Goal: Task Accomplishment & Management: Manage account settings

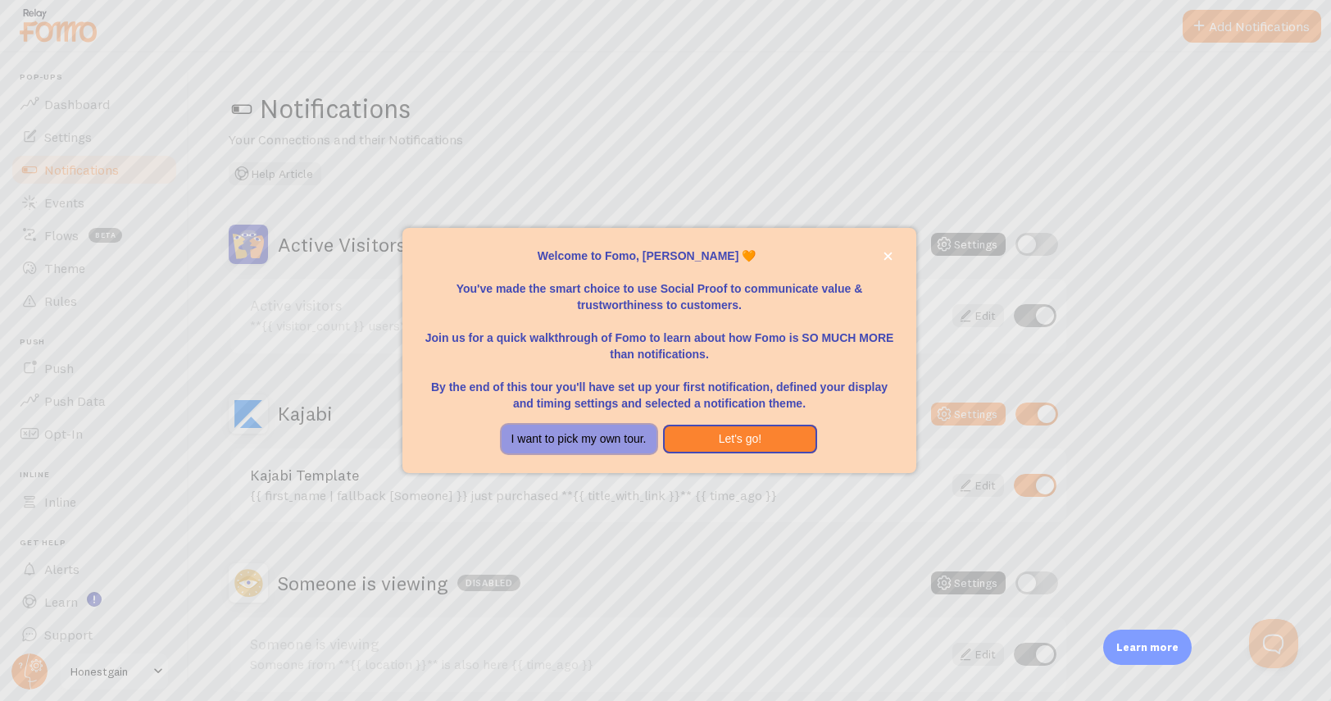
click at [634, 433] on button "I want to pick my own tour." at bounding box center [579, 439] width 155 height 30
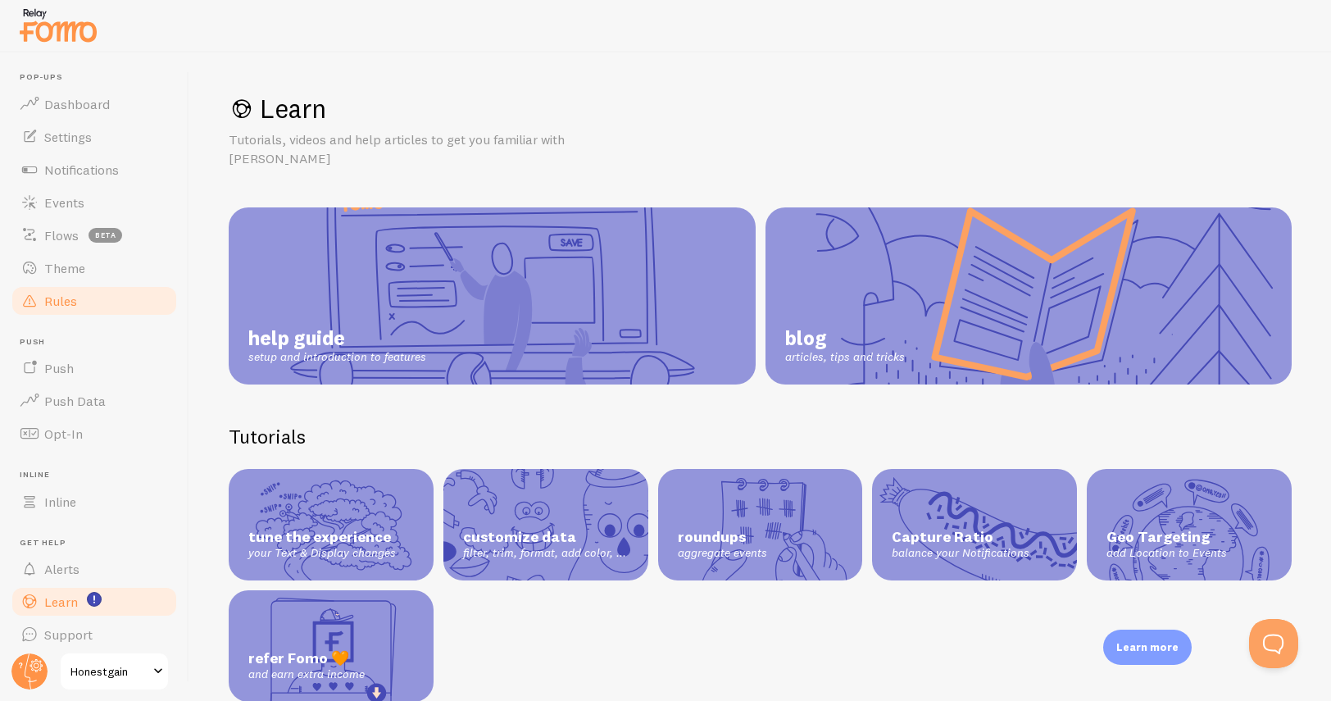
click at [65, 287] on link "Rules" at bounding box center [94, 300] width 169 height 33
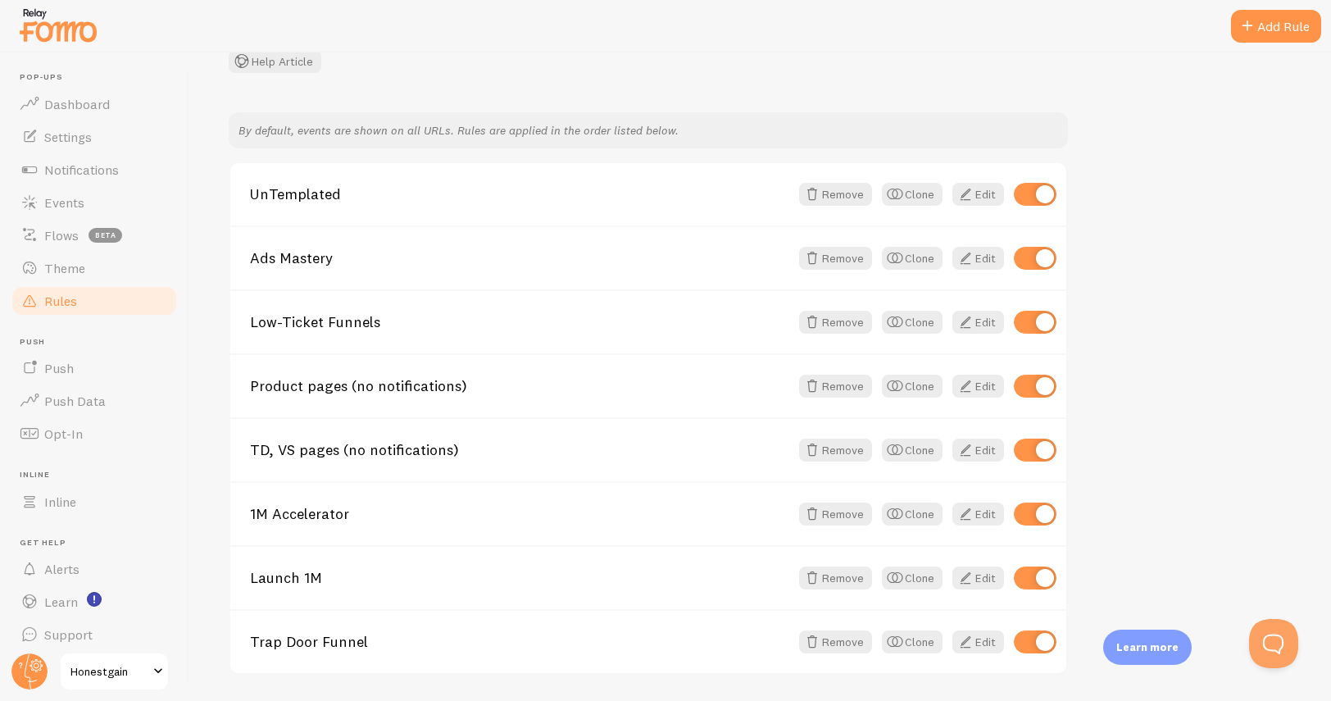
scroll to position [184, 0]
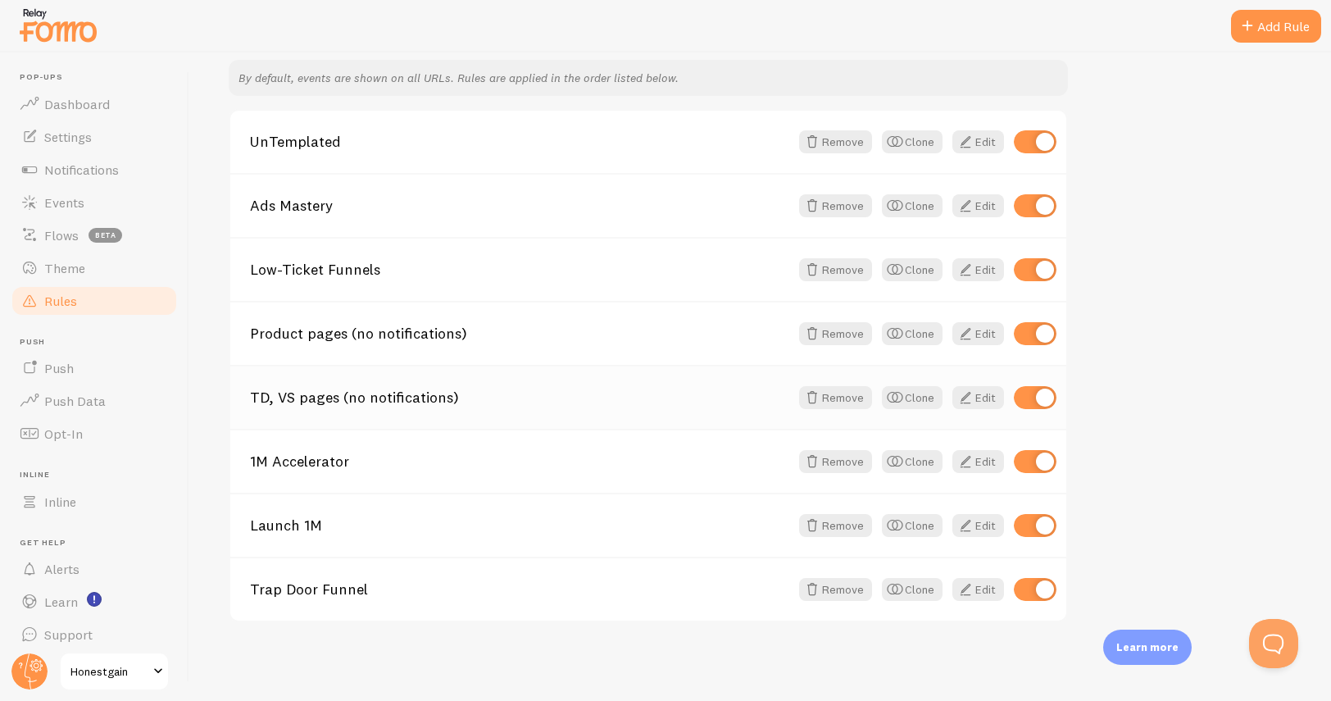
click at [361, 397] on link "TD, VS pages (no notifications)" at bounding box center [519, 397] width 539 height 15
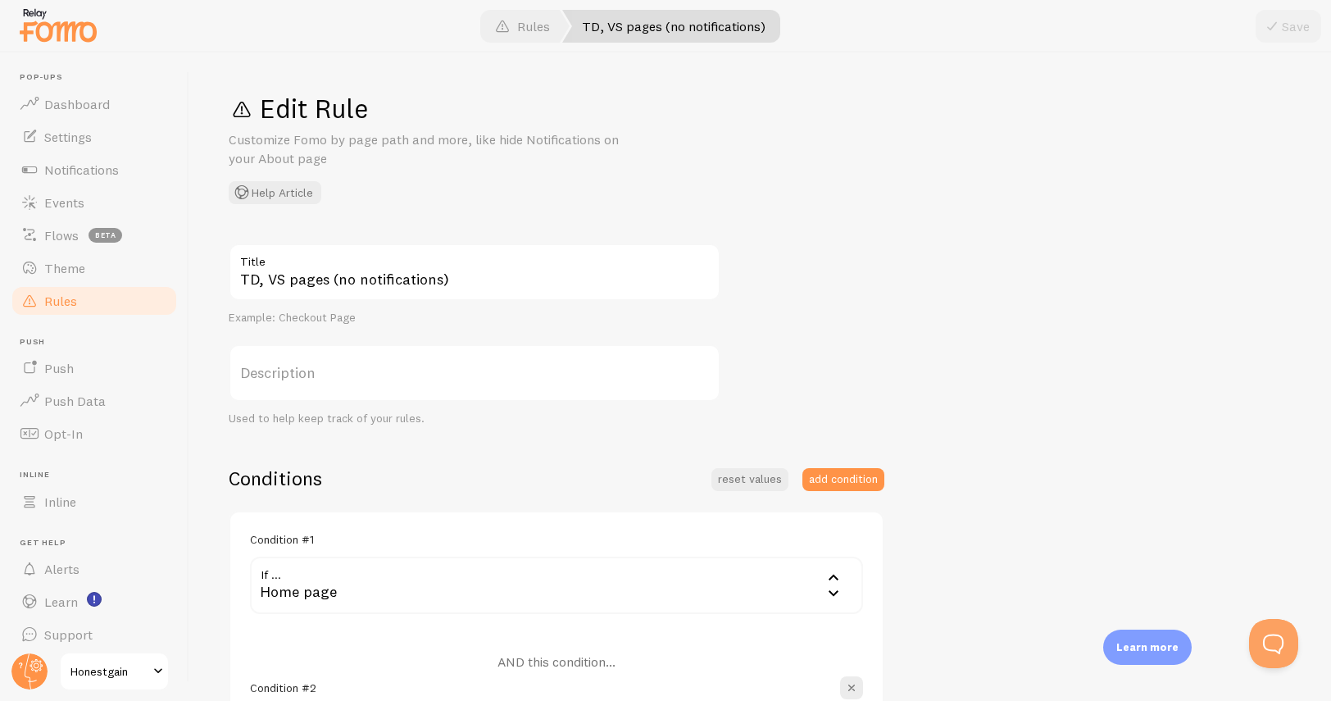
scroll to position [483, 0]
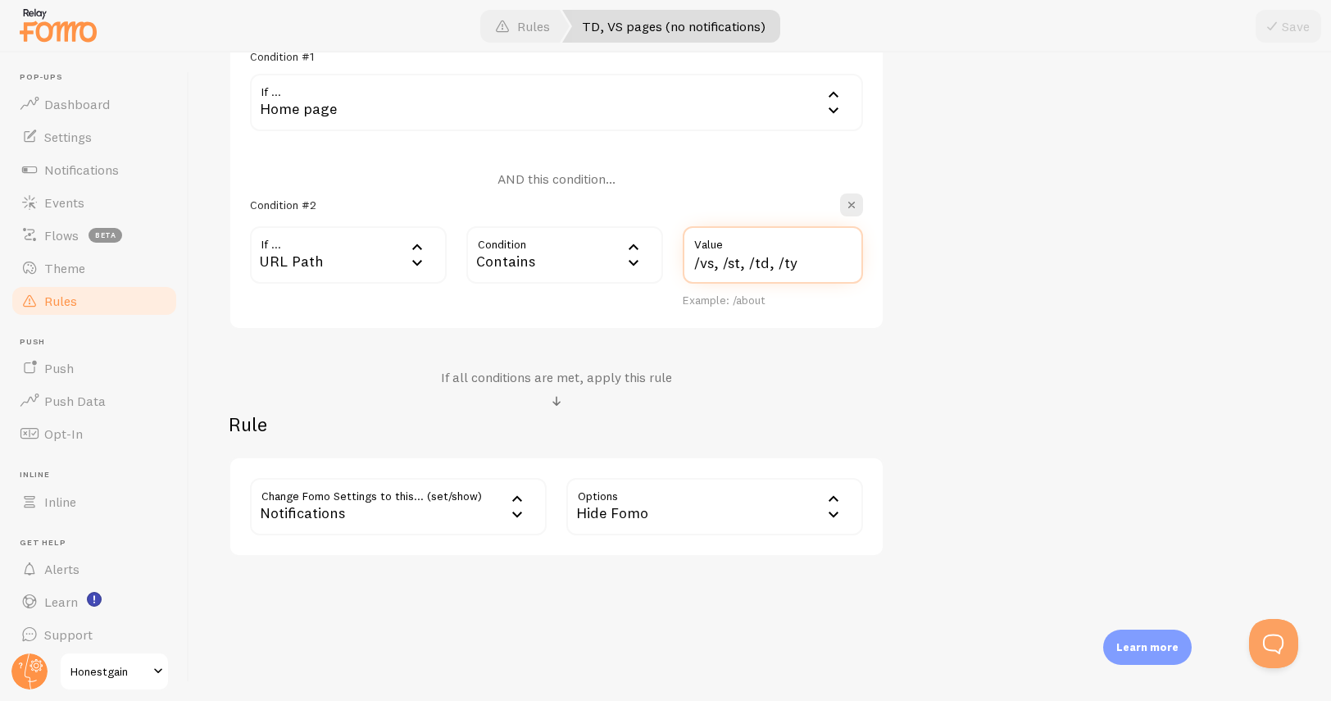
click at [810, 262] on input "/vs, /st, /td, /ty" at bounding box center [773, 254] width 180 height 57
type input "/vs, /st, /td, /ty, /step2"
click at [1279, 26] on span at bounding box center [1272, 26] width 20 height 20
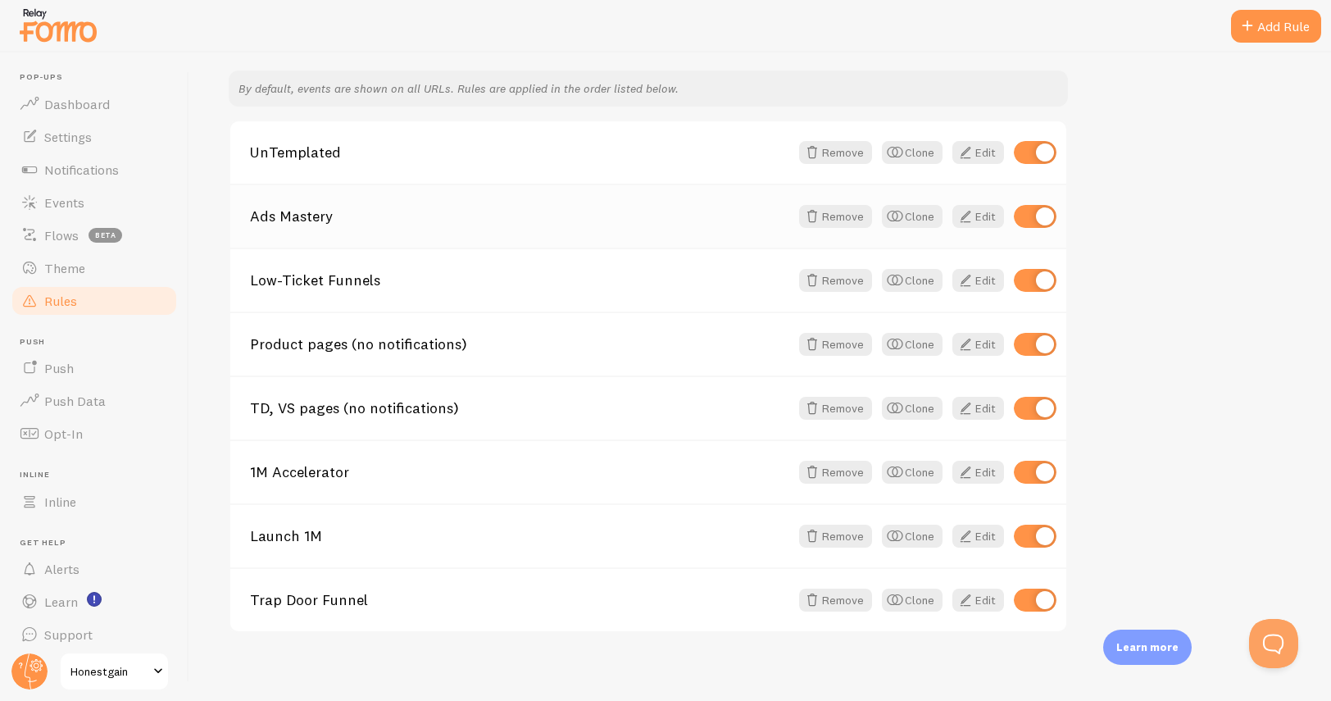
scroll to position [174, 0]
click at [443, 419] on div "TD, VS pages (no notifications) Remove Clone Edit" at bounding box center [648, 406] width 836 height 64
click at [416, 410] on link "TD, VS pages (no notifications)" at bounding box center [519, 407] width 539 height 15
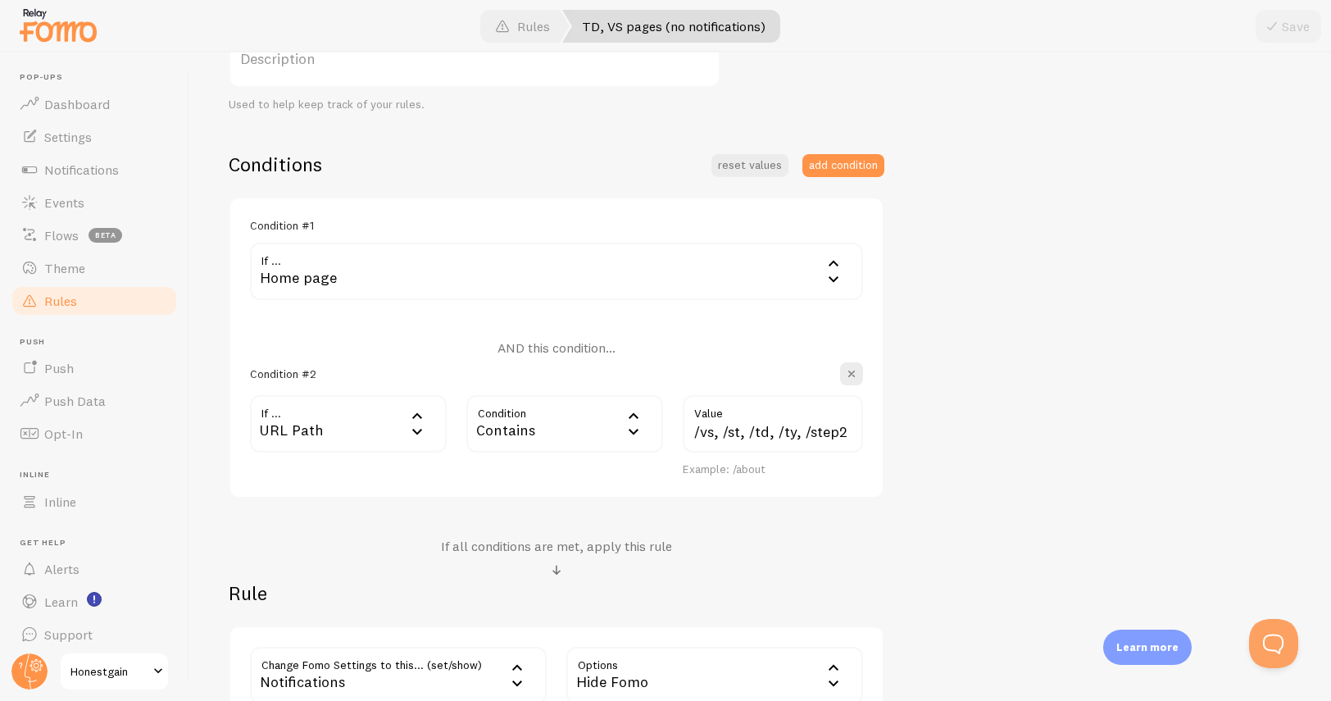
scroll to position [449, 0]
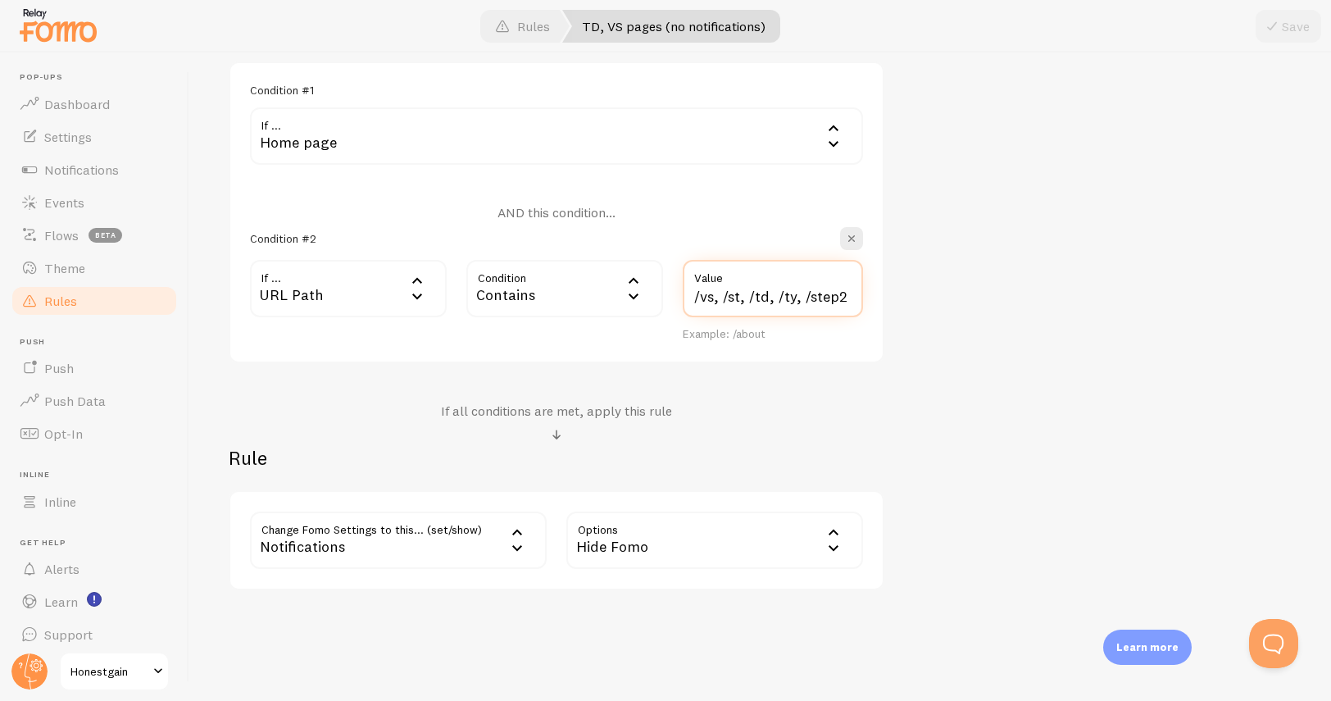
click at [846, 299] on input "/vs, /st, /td, /ty, /step2" at bounding box center [773, 288] width 180 height 57
type input "/vs, /st, /td, /ty, /step"
click at [1279, 27] on span at bounding box center [1272, 26] width 20 height 20
